Goal: Navigation & Orientation: Find specific page/section

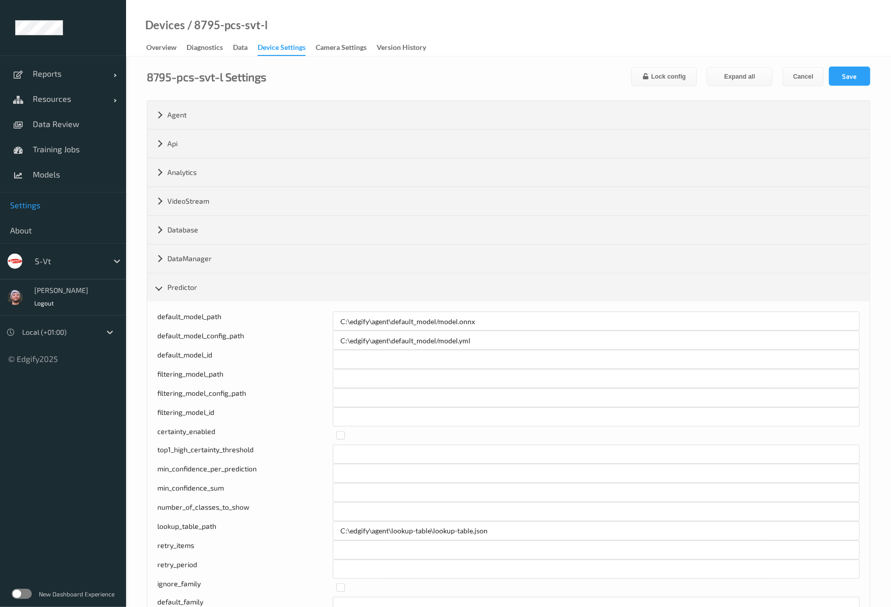
click at [62, 208] on span "Settings" at bounding box center [63, 205] width 106 height 10
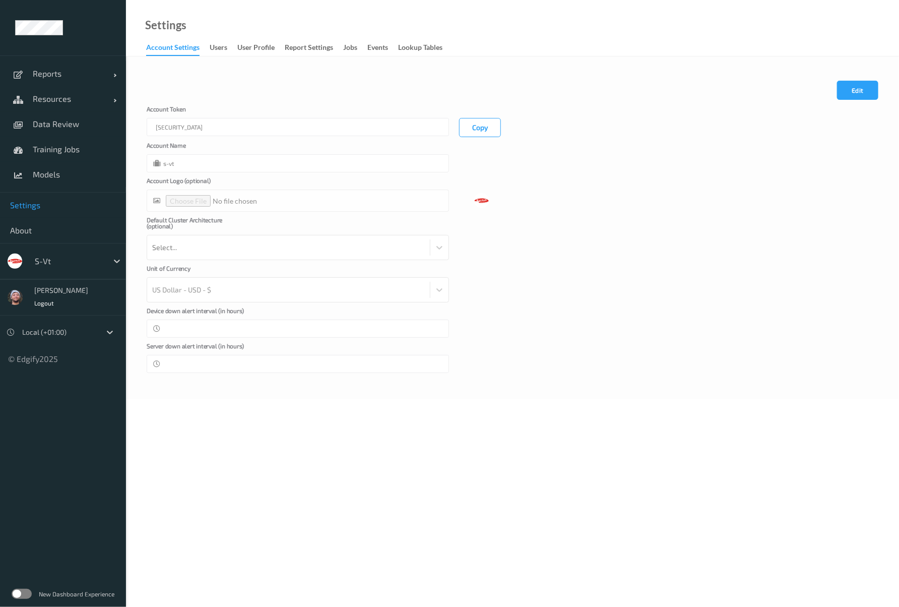
click at [73, 260] on div at bounding box center [69, 261] width 68 height 12
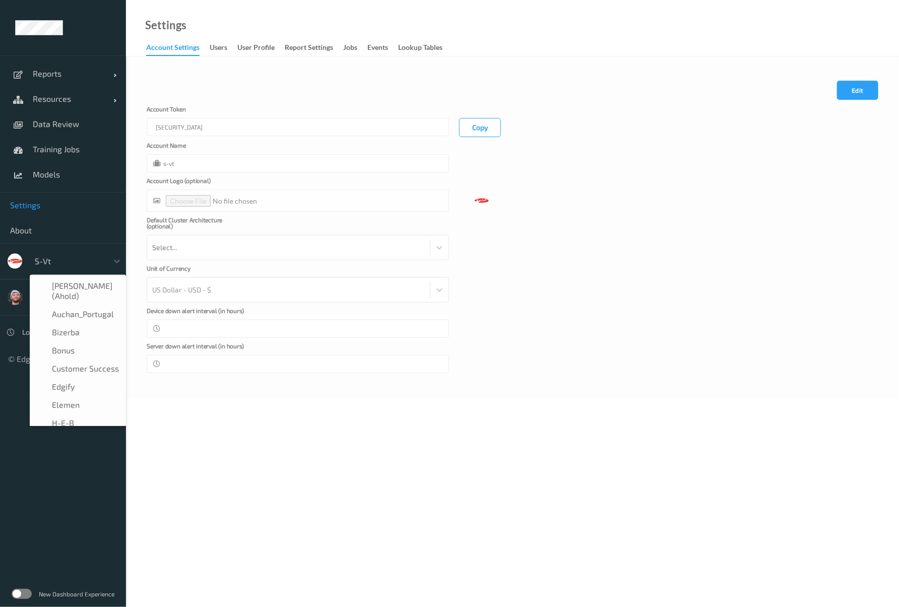
scroll to position [175, 0]
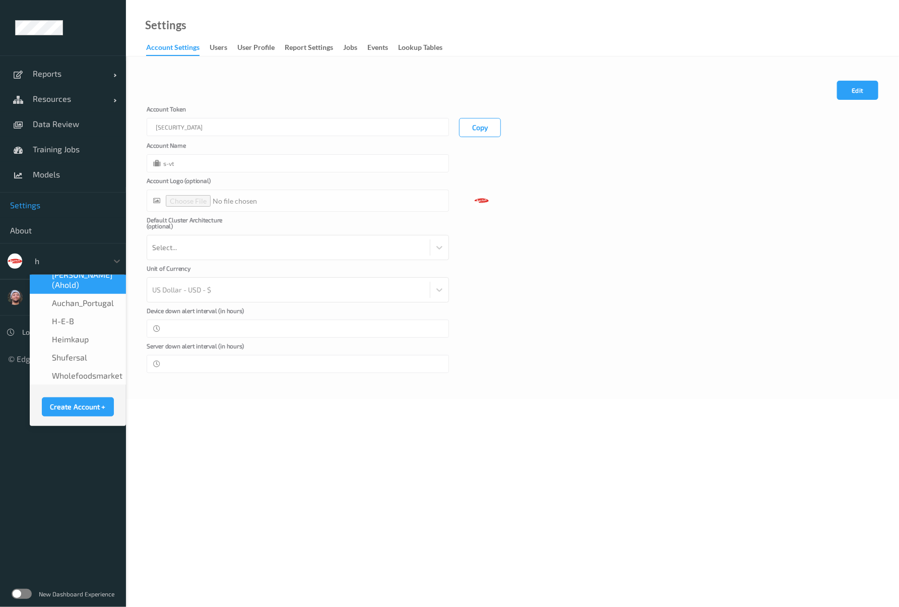
type input "h-"
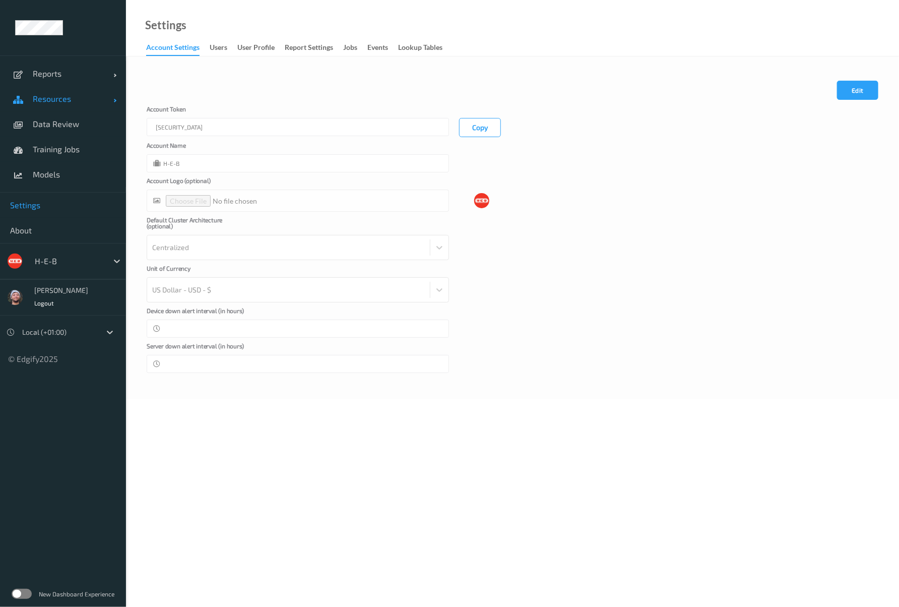
click at [40, 86] on link "Resources" at bounding box center [63, 98] width 126 height 25
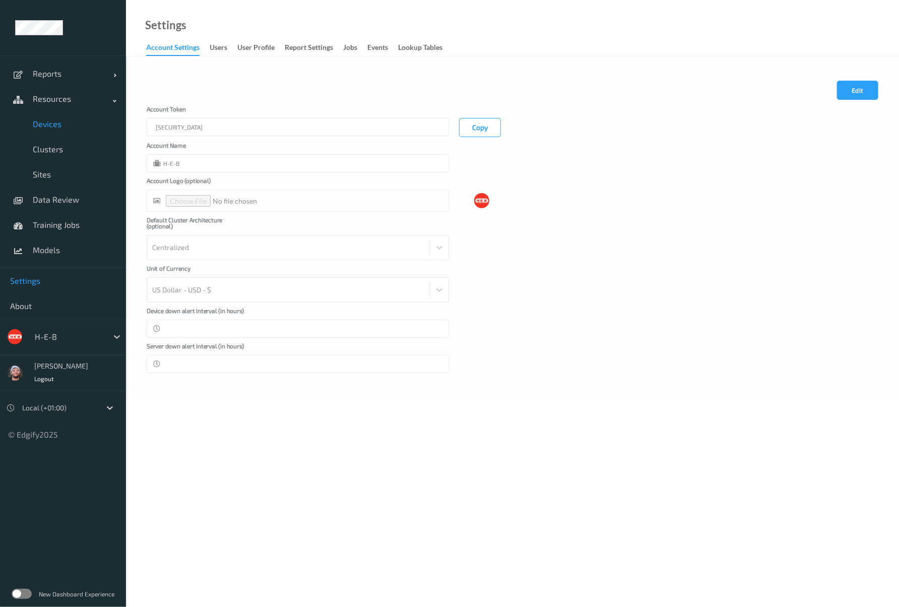
click at [66, 123] on span "Devices" at bounding box center [74, 124] width 83 height 10
